Goal: Information Seeking & Learning: Learn about a topic

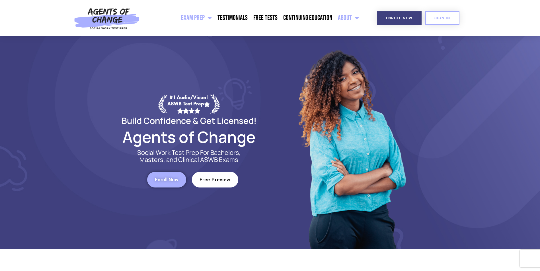
click at [339, 22] on link "About" at bounding box center [348, 18] width 27 height 14
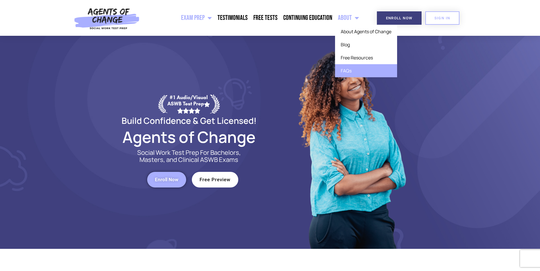
click at [355, 74] on link "FAQs" at bounding box center [366, 70] width 62 height 13
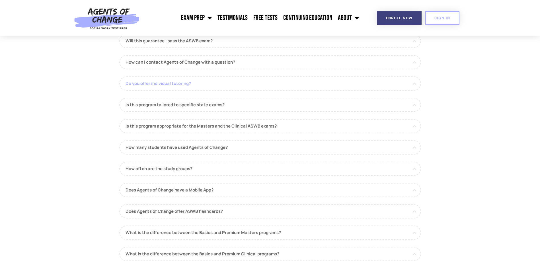
scroll to position [114, 0]
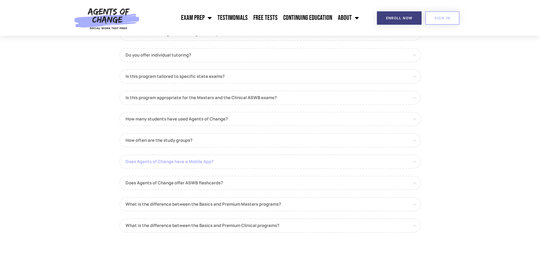
click at [350, 163] on link "Does Agents of Change have a Mobile App?" at bounding box center [270, 162] width 302 height 14
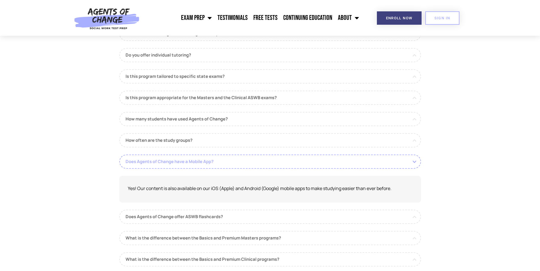
click at [348, 161] on link "Does Agents of Change have a Mobile App?" at bounding box center [270, 162] width 302 height 14
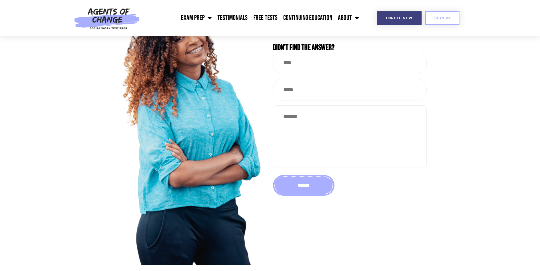
scroll to position [598, 0]
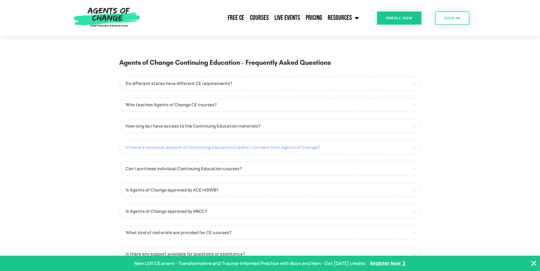
click at [370, 143] on link "Is there a maximum amount of Continuing Education Credits I can earn from Agent…" at bounding box center [270, 148] width 302 height 14
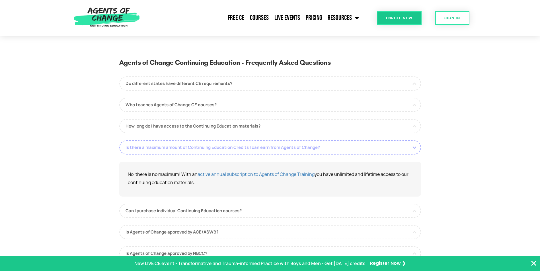
click at [371, 143] on link "Is there a maximum amount of Continuing Education Credits I can earn from Agent…" at bounding box center [270, 148] width 302 height 14
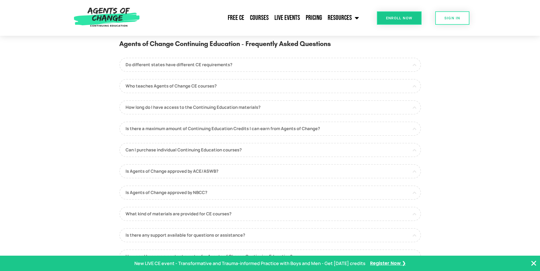
scroll to position [28, 0]
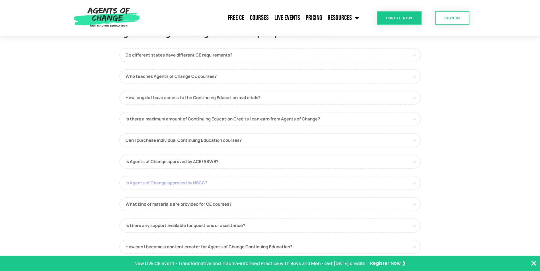
click at [279, 186] on link "Is Agents of Change approved by NBCC?" at bounding box center [270, 183] width 302 height 14
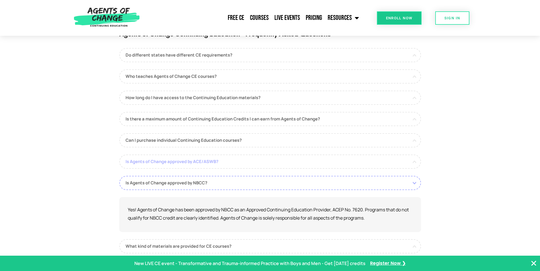
click at [263, 164] on link "Is Agents of Change approved by ACE/ASWB?" at bounding box center [270, 162] width 302 height 14
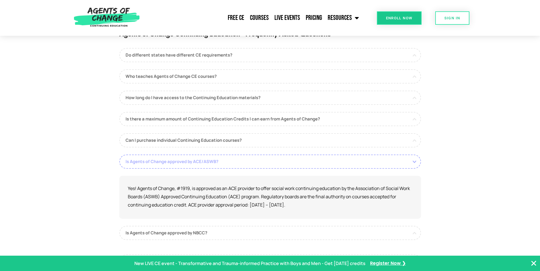
click at [263, 164] on link "Is Agents of Change approved by ACE/ASWB?" at bounding box center [270, 162] width 302 height 14
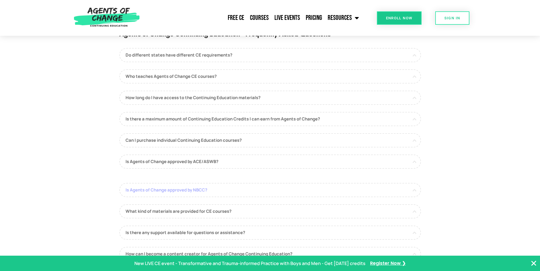
click at [266, 184] on link "Is Agents of Change approved by NBCC?" at bounding box center [270, 190] width 302 height 14
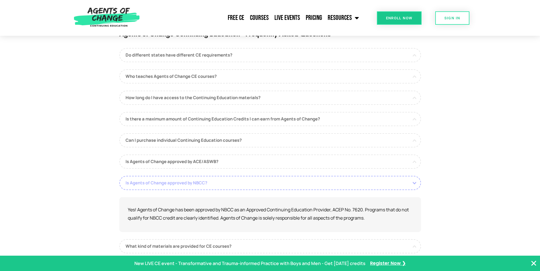
click at [266, 184] on link "Is Agents of Change approved by NBCC?" at bounding box center [270, 183] width 302 height 14
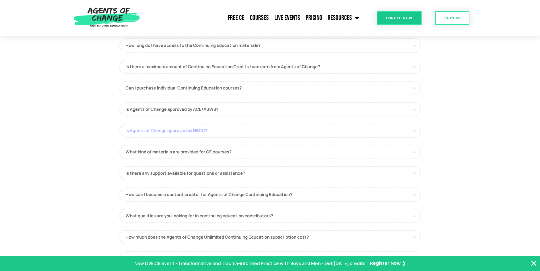
scroll to position [85, 0]
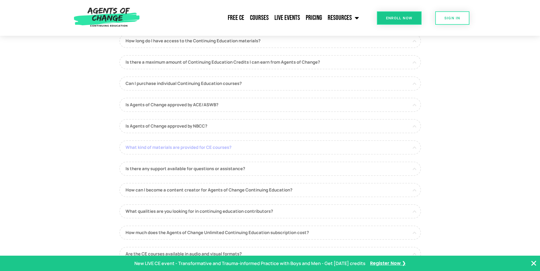
click at [246, 152] on link "What kind of materials are provided for CE courses?" at bounding box center [270, 148] width 302 height 14
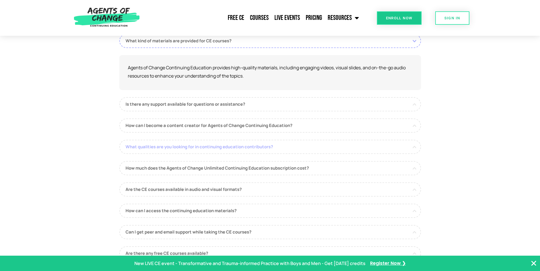
scroll to position [199, 0]
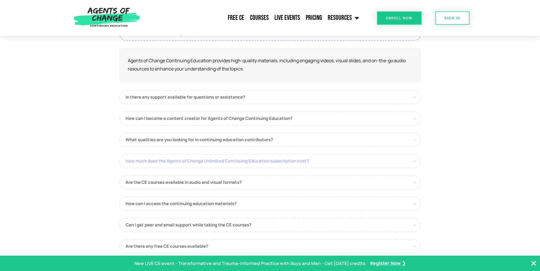
click at [249, 165] on link "How much does the Agents of Change Unlimited Continuing Education subscription …" at bounding box center [270, 161] width 302 height 14
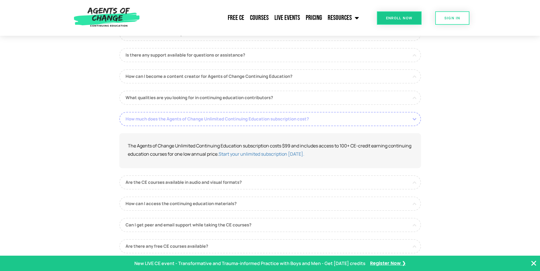
click at [246, 124] on link "How much does the Agents of Change Unlimited Continuing Education subscription …" at bounding box center [270, 119] width 302 height 14
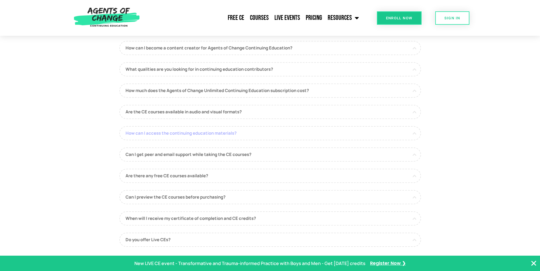
scroll to position [256, 0]
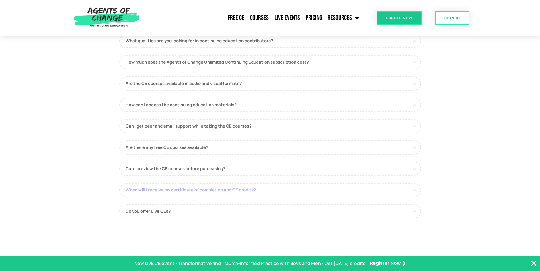
click at [261, 192] on link "When will I receive my certificate of completion and CE credits?" at bounding box center [270, 190] width 302 height 14
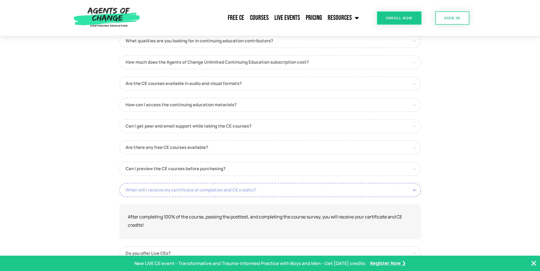
click at [261, 191] on link "When will I receive my certificate of completion and CE credits?" at bounding box center [270, 190] width 302 height 14
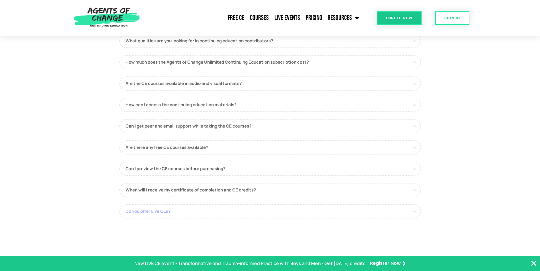
click at [237, 215] on link "Do you offer Live CEs?" at bounding box center [270, 212] width 302 height 14
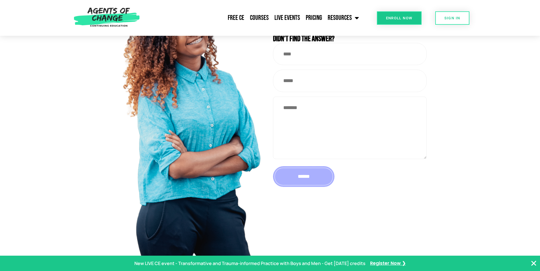
scroll to position [758, 0]
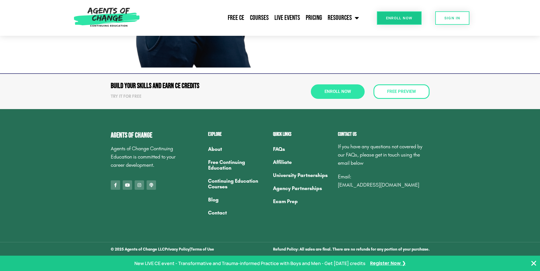
click at [218, 149] on link "About" at bounding box center [237, 149] width 59 height 13
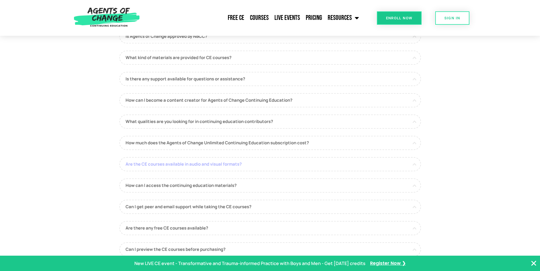
scroll to position [18, 0]
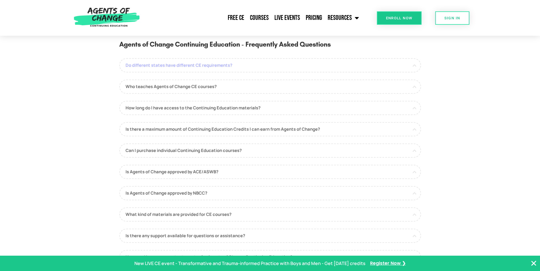
click at [207, 68] on link "Do different states have different CE requirements?" at bounding box center [270, 65] width 302 height 14
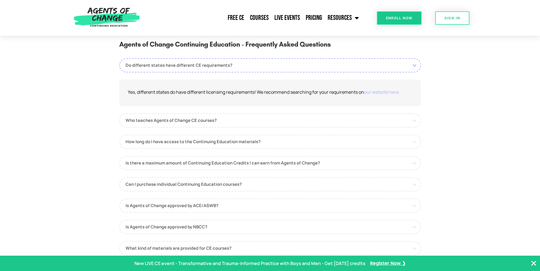
click at [388, 92] on link "our website here." at bounding box center [382, 92] width 36 height 6
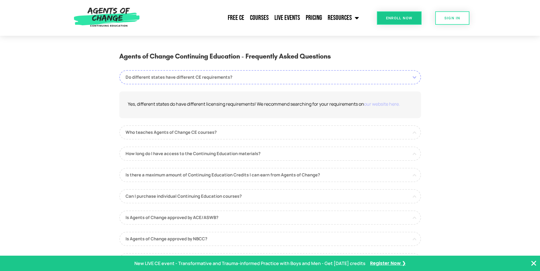
scroll to position [0, 0]
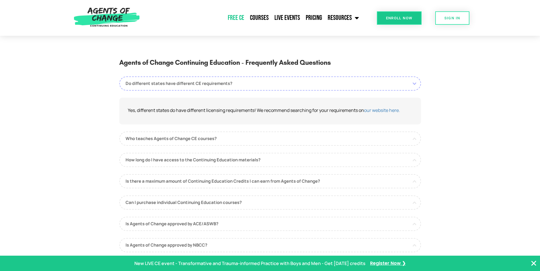
click at [243, 18] on link "Free CE" at bounding box center [236, 18] width 22 height 14
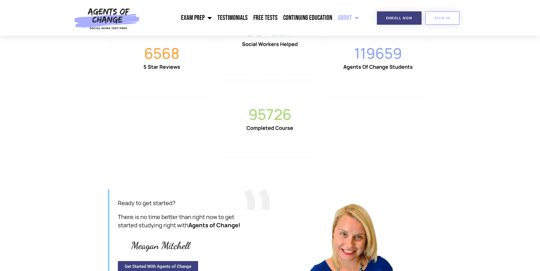
scroll to position [740, 0]
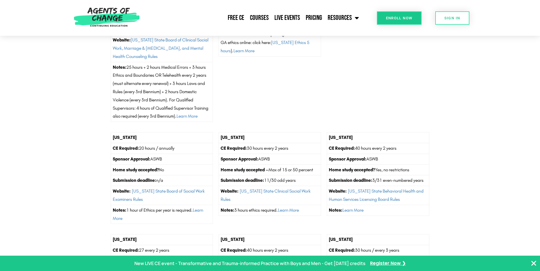
scroll to position [626, 0]
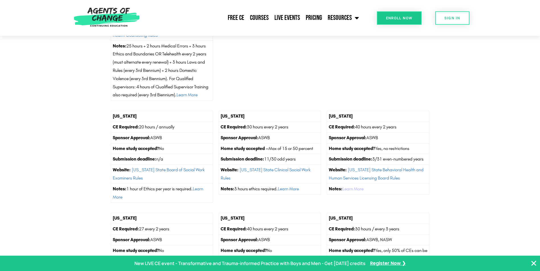
click at [349, 190] on link "Learn More" at bounding box center [352, 188] width 21 height 5
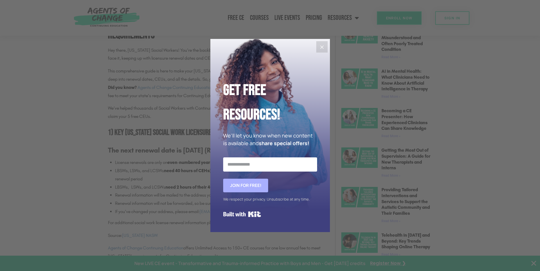
scroll to position [313, 0]
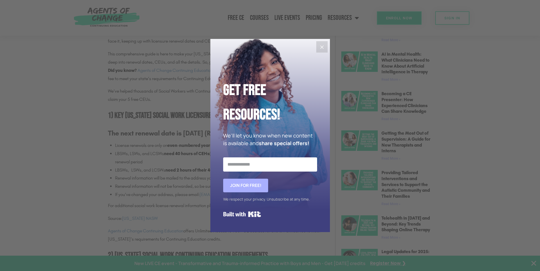
click at [322, 44] on icon "Close" at bounding box center [321, 47] width 7 height 7
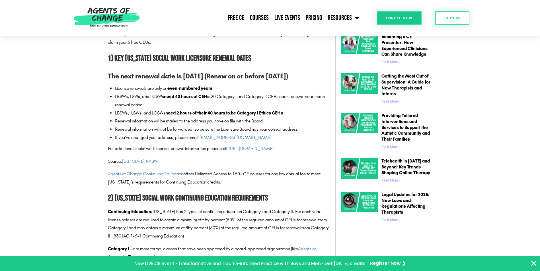
scroll to position [370, 0]
click at [270, 152] on link "https://www.in.gov/pla/license/" at bounding box center [251, 148] width 45 height 5
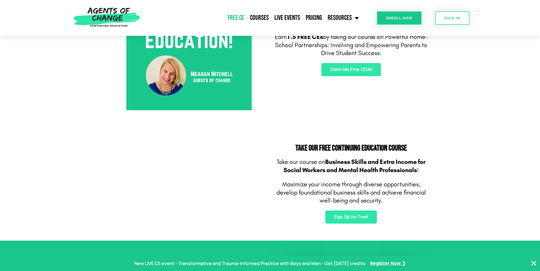
scroll to position [142, 0]
